Goal: Find specific page/section: Find specific page/section

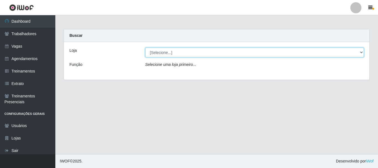
click at [360, 52] on select "[Selecione...] SuperFácil Atacado - [PERSON_NAME]" at bounding box center [254, 53] width 219 height 10
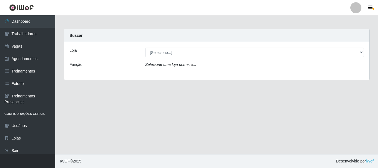
click at [291, 79] on div "Loja [Selecione...] SuperFácil Atacado - [PERSON_NAME] Função Selecione uma loj…" at bounding box center [217, 61] width 306 height 38
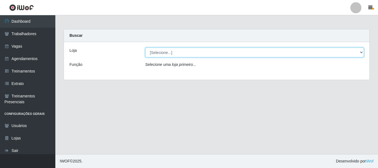
click at [360, 53] on select "[Selecione...] SuperFácil Atacado - [PERSON_NAME]" at bounding box center [254, 53] width 219 height 10
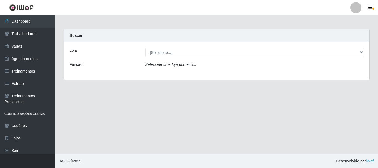
click at [277, 74] on div "Loja [Selecione...] SuperFácil Atacado - [PERSON_NAME] Função Selecione uma loj…" at bounding box center [217, 61] width 306 height 38
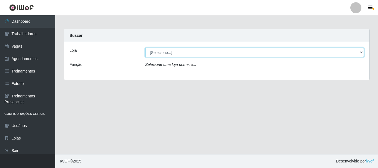
click at [362, 54] on select "[Selecione...] SuperFácil Atacado - [PERSON_NAME]" at bounding box center [254, 53] width 219 height 10
select select "399"
click at [145, 48] on select "[Selecione...] SuperFácil Atacado - [PERSON_NAME]" at bounding box center [254, 53] width 219 height 10
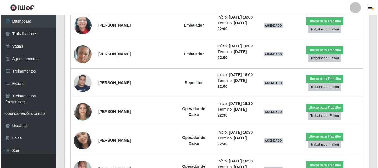
scroll to position [443, 0]
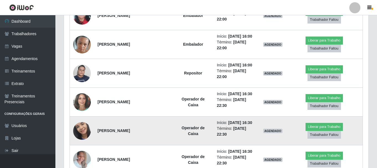
click at [82, 111] on img at bounding box center [82, 130] width 18 height 39
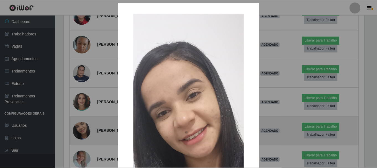
scroll to position [115, 301]
click at [82, 87] on div "× OK Cancel" at bounding box center [189, 84] width 378 height 168
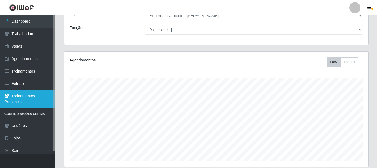
scroll to position [0, 0]
